Goal: Task Accomplishment & Management: Use online tool/utility

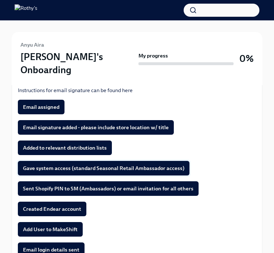
scroll to position [146, 0]
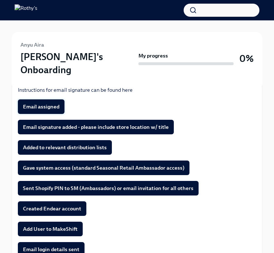
click at [43, 103] on span "Email assigned" at bounding box center [41, 106] width 36 height 7
click at [45, 124] on span "Email signature added - please include store location w/ title" at bounding box center [96, 127] width 146 height 7
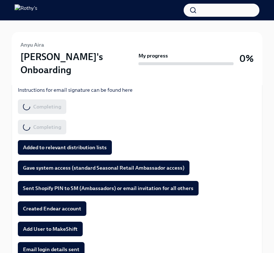
click at [44, 125] on div "Please confirm when the following steps have been completed. Instructions for e…" at bounding box center [137, 203] width 238 height 260
click at [45, 144] on span "Added to relevant distribution lists" at bounding box center [65, 147] width 84 height 7
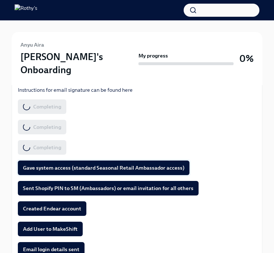
click at [50, 164] on span "Gave system access (standard Seasonal Retail Ambassador access)" at bounding box center [104, 167] width 162 height 7
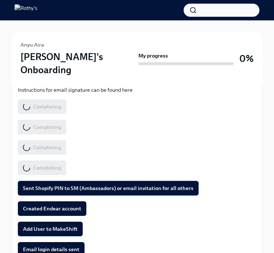
click at [54, 185] on span "Sent Shopify PIN to SM (Ambassadors) or email invitation for all others" at bounding box center [108, 188] width 171 height 7
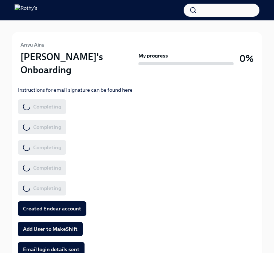
drag, startPoint x: 51, startPoint y: 195, endPoint x: 46, endPoint y: 205, distance: 10.8
click at [50, 205] on span "Created Endear account" at bounding box center [52, 208] width 58 height 7
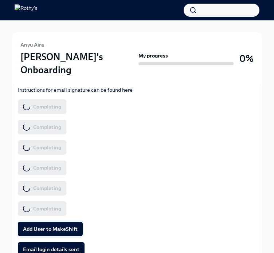
click at [44, 226] on span "Add User to MakeShift" at bounding box center [50, 229] width 55 height 7
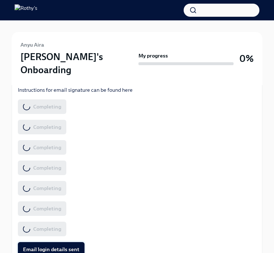
click at [42, 246] on span "Email login details sent" at bounding box center [51, 249] width 57 height 7
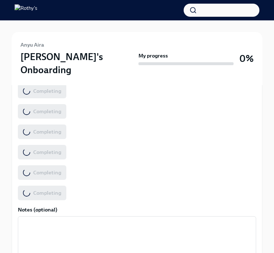
scroll to position [171, 0]
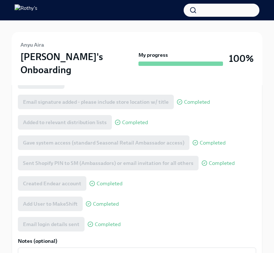
click at [51, 29] on div at bounding box center [137, 26] width 251 height 12
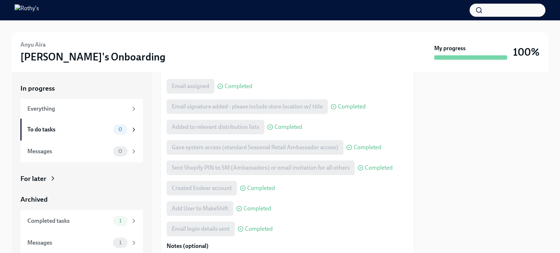
scroll to position [209, 0]
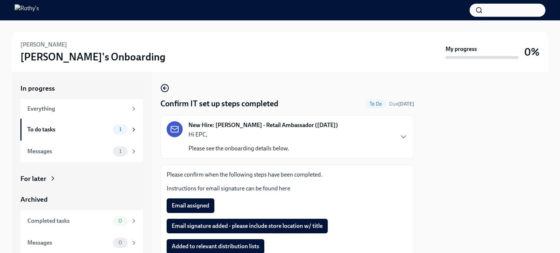
scroll to position [109, 0]
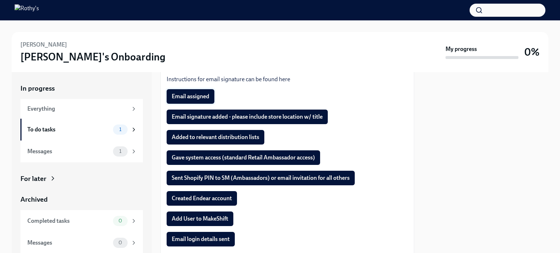
click at [197, 97] on span "Email assigned" at bounding box center [191, 96] width 38 height 7
click at [199, 114] on span "Email signature added - please include store location w/ title" at bounding box center [247, 116] width 151 height 7
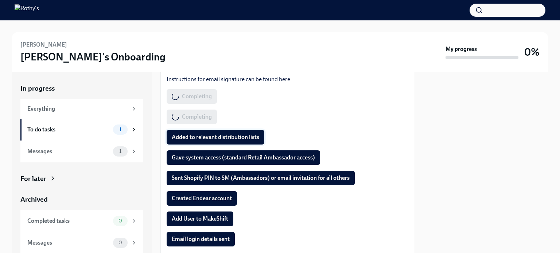
drag, startPoint x: 200, startPoint y: 132, endPoint x: 201, endPoint y: 144, distance: 12.5
click at [200, 132] on button "Added to relevant distribution lists" at bounding box center [216, 137] width 98 height 15
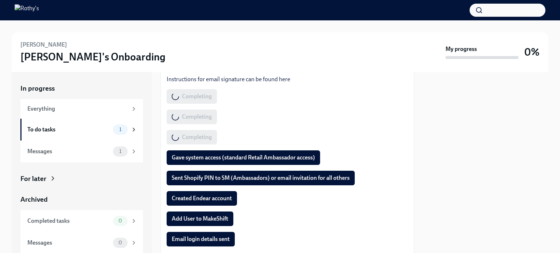
click at [208, 166] on div "Please confirm when the following steps have been completed. Instructions for e…" at bounding box center [287, 193] width 241 height 262
click at [208, 160] on span "Gave system access (standard Retail Ambassador access)" at bounding box center [243, 157] width 143 height 7
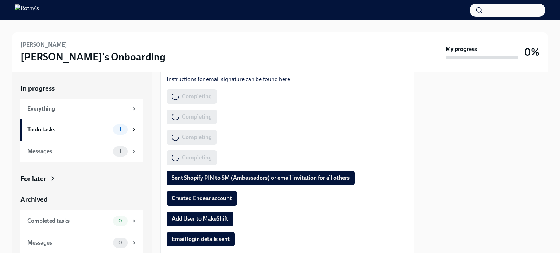
click at [208, 177] on span "Sent Shopify PIN to SM (Ambassadors) or email invitation for all others" at bounding box center [261, 178] width 178 height 7
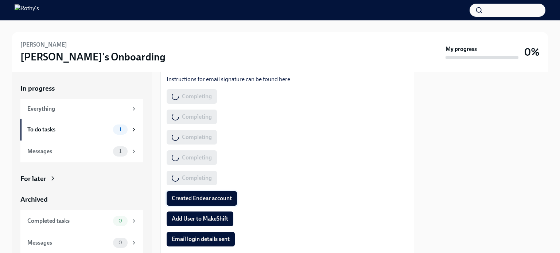
click at [211, 198] on span "Created Endear account" at bounding box center [202, 198] width 60 height 7
drag, startPoint x: 208, startPoint y: 216, endPoint x: 203, endPoint y: 229, distance: 14.4
click at [207, 216] on span "Add User to MakeShift" at bounding box center [200, 218] width 57 height 7
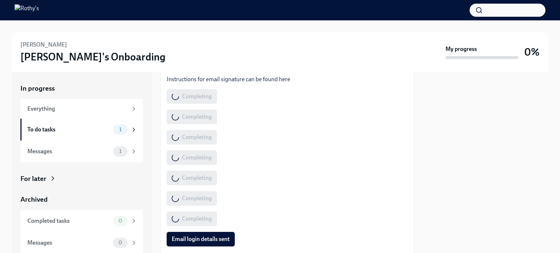
click at [201, 238] on span "Email login details sent" at bounding box center [201, 239] width 58 height 7
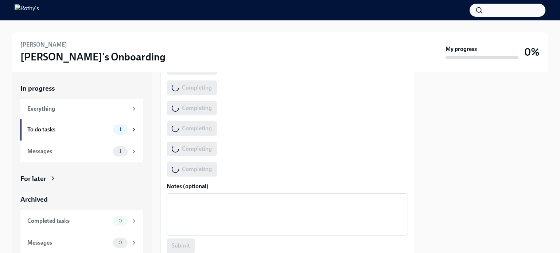
scroll to position [182, 0]
